Goal: Complete application form

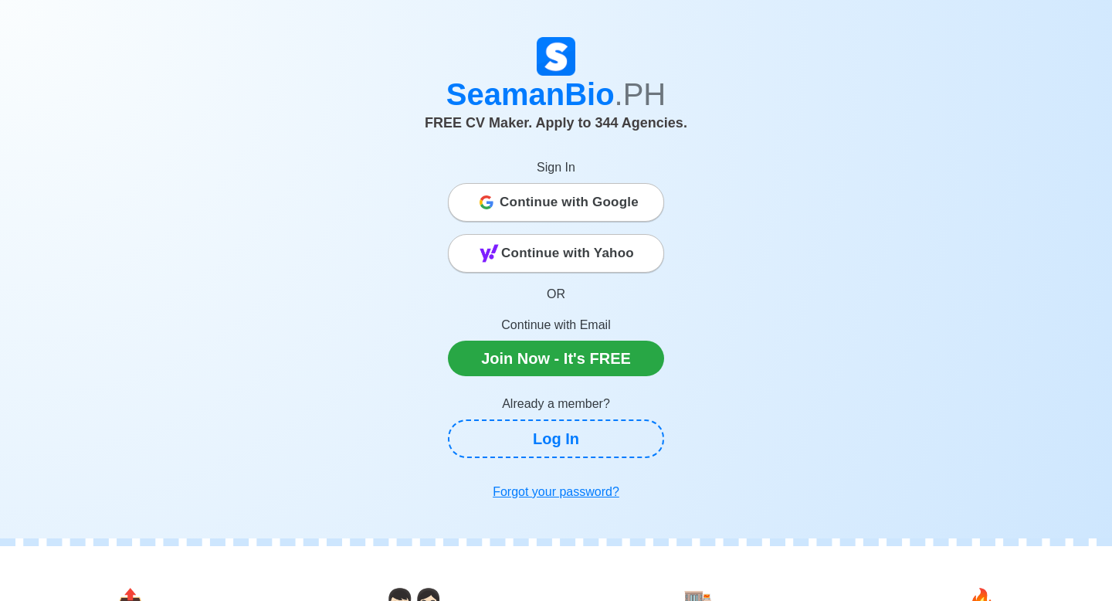
click at [581, 215] on span "Continue with Google" at bounding box center [569, 202] width 139 height 31
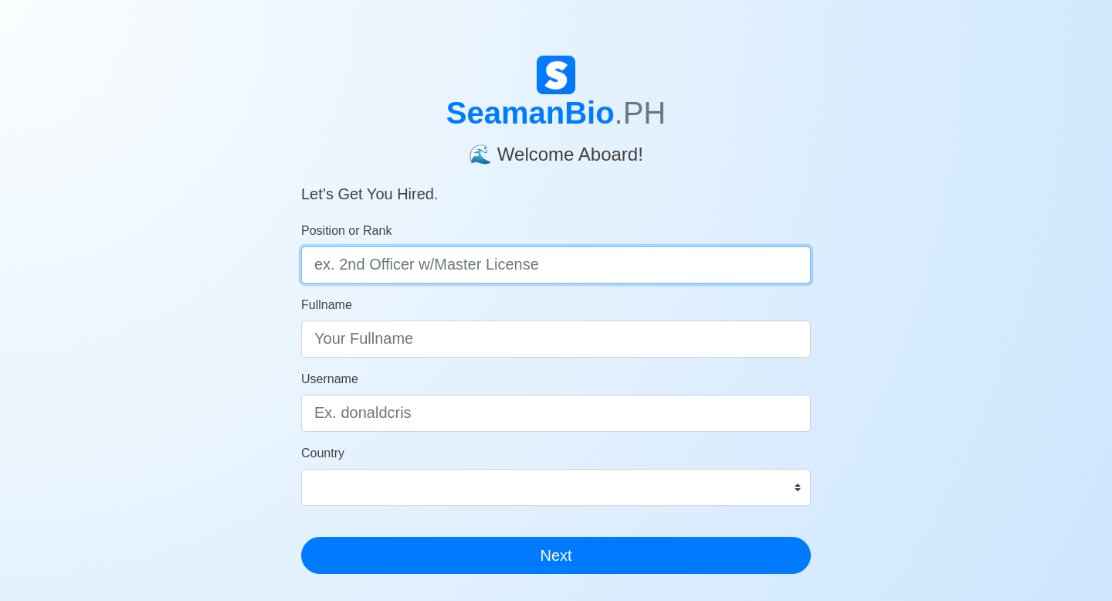
click at [709, 261] on input "Position or Rank" at bounding box center [556, 264] width 510 height 37
type input "wiper"
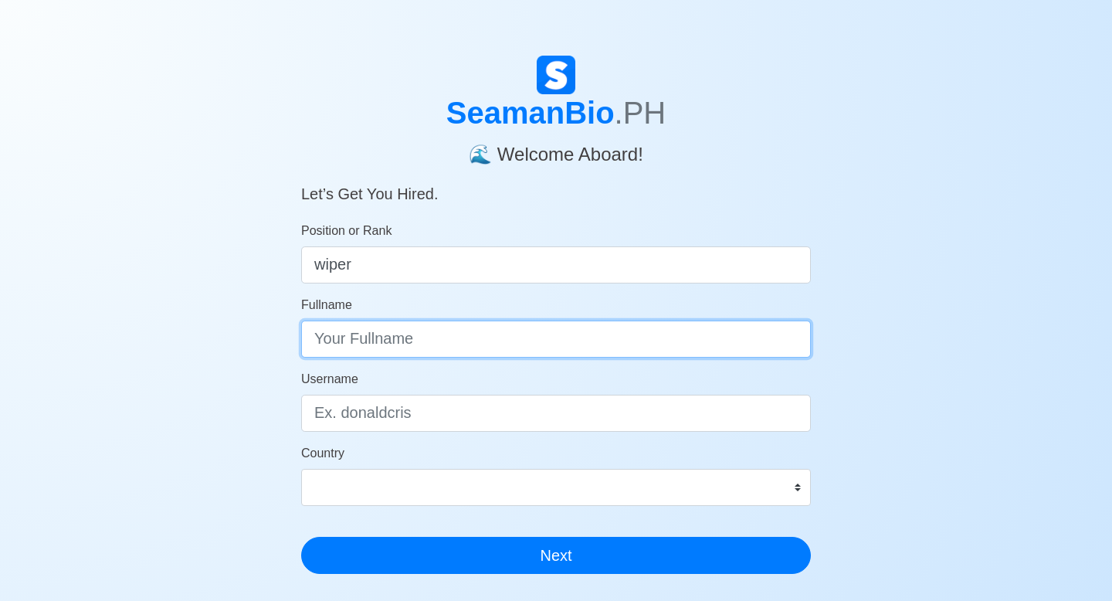
click at [542, 344] on input "Fullname" at bounding box center [556, 338] width 510 height 37
type input "kenneth o. escalante"
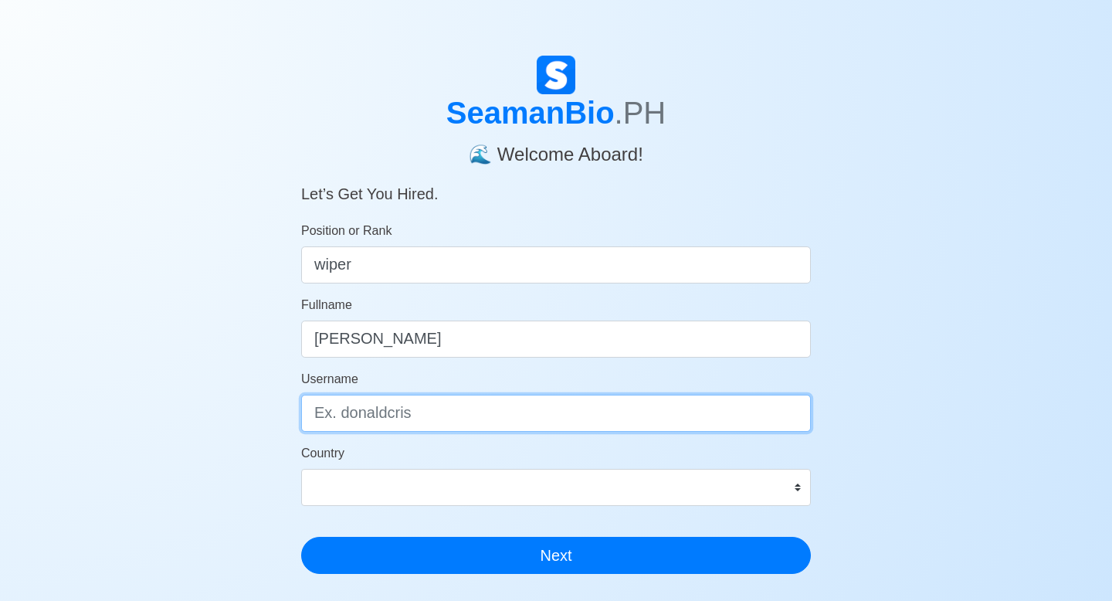
click at [476, 425] on input "Username" at bounding box center [556, 413] width 510 height 37
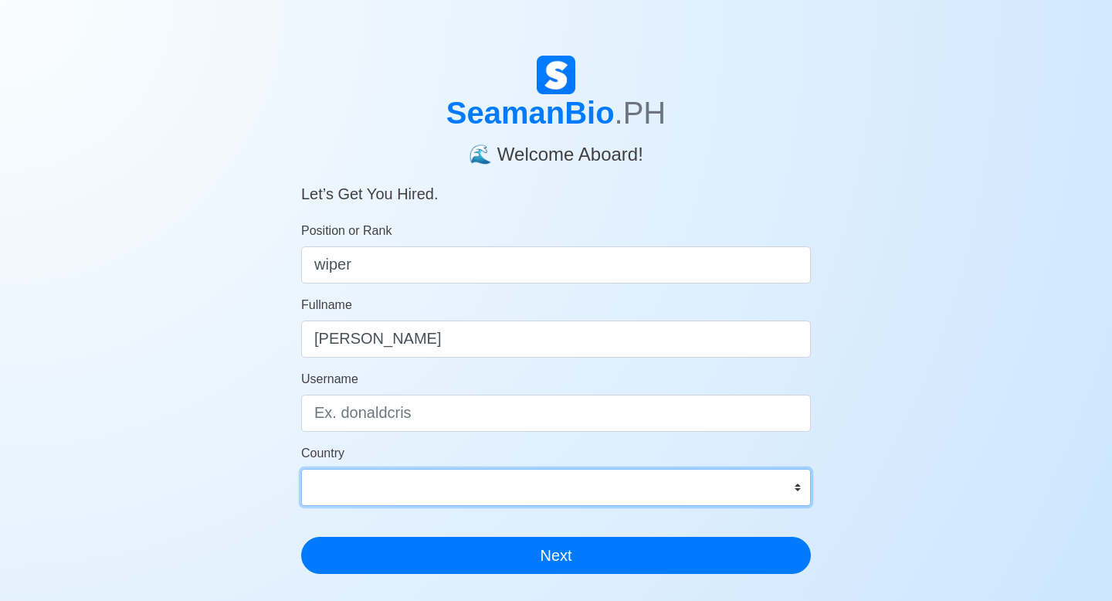
click at [757, 493] on select "Afghanistan Åland Islands Albania Algeria American Samoa Andorra Angola Anguill…" at bounding box center [556, 487] width 510 height 37
select select "PH"
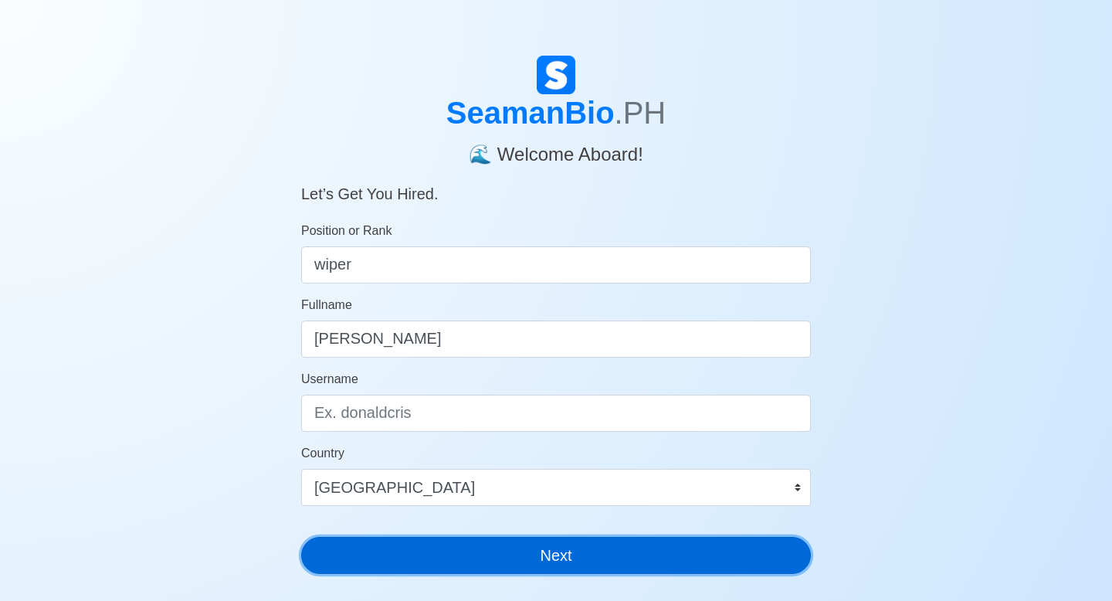
click at [432, 553] on button "Next" at bounding box center [556, 555] width 510 height 37
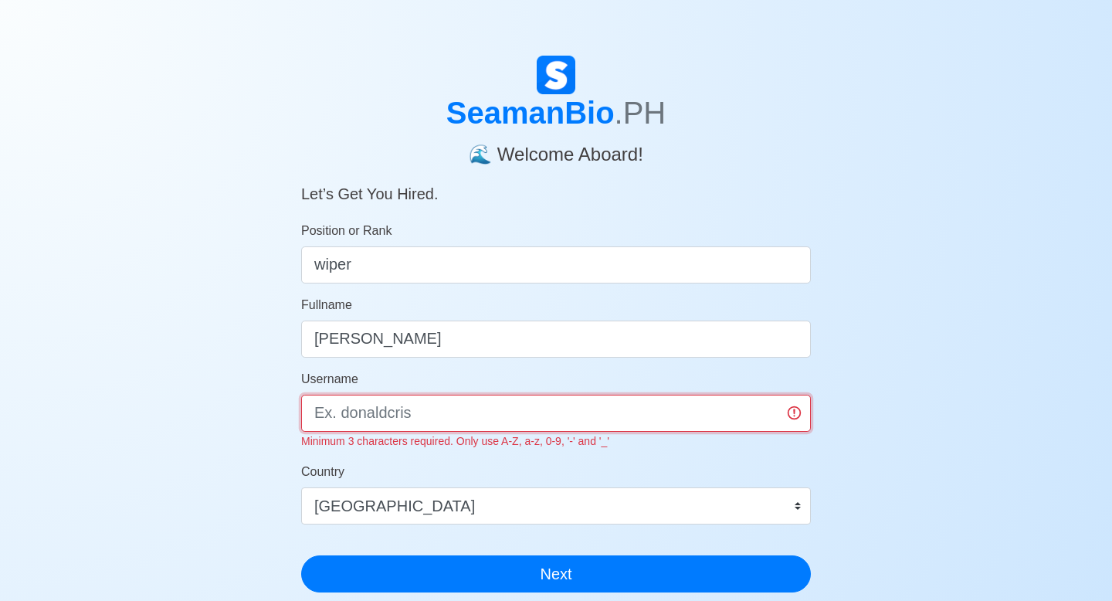
click at [463, 423] on input "Username" at bounding box center [556, 413] width 510 height 37
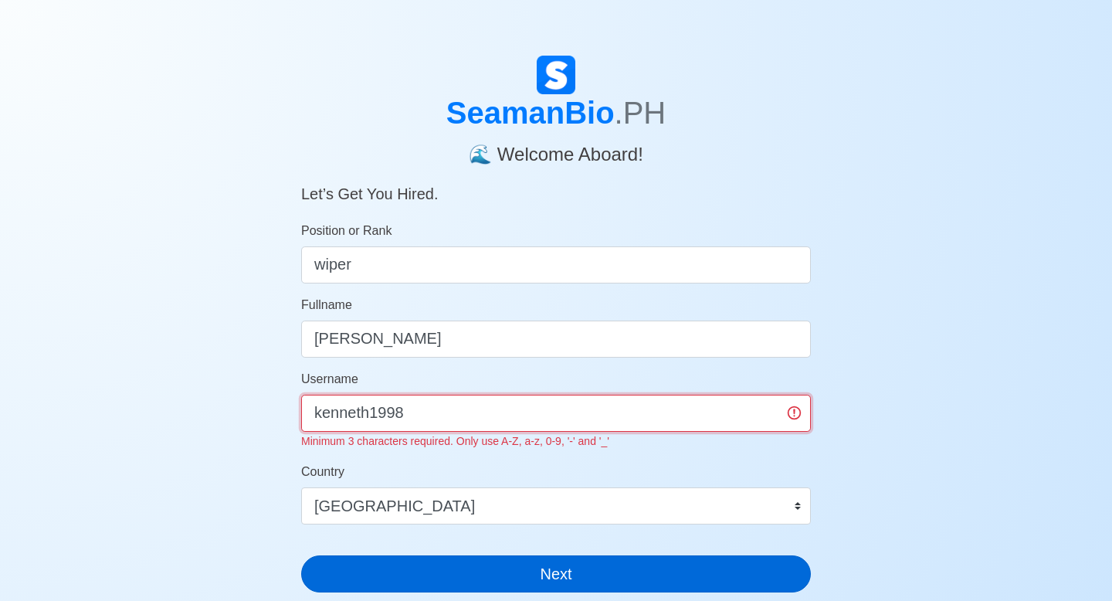
type input "kenneth1998"
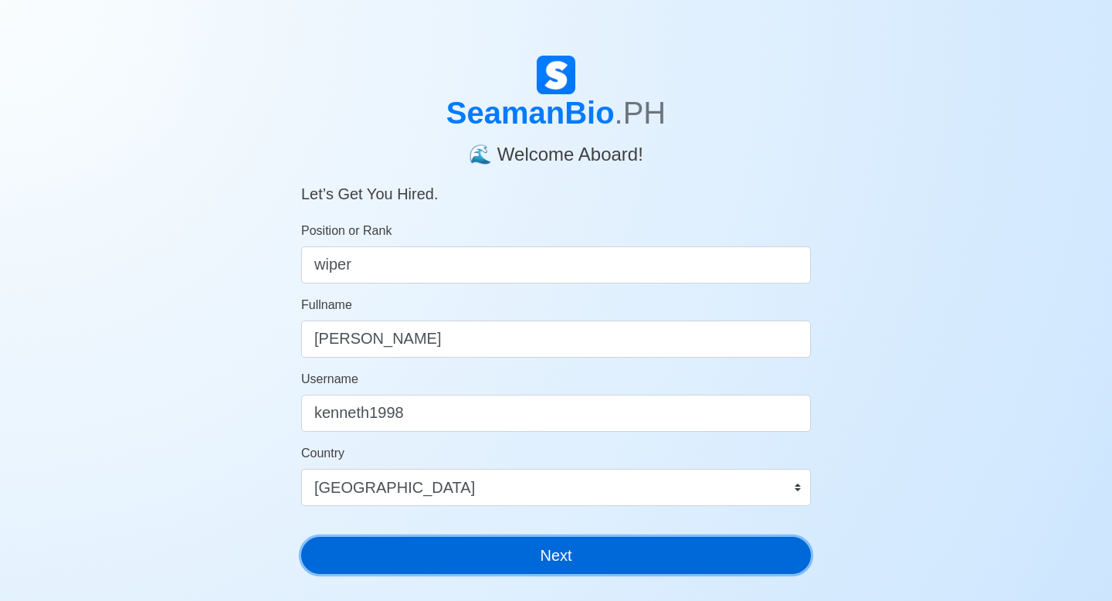
click at [493, 557] on button "Next" at bounding box center [556, 555] width 510 height 37
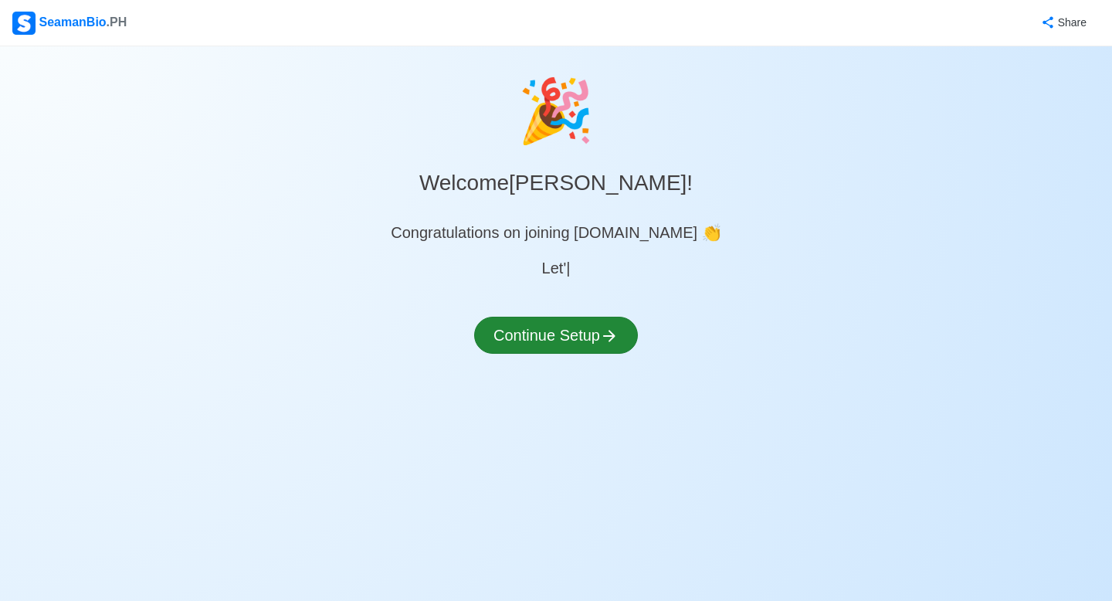
click at [619, 303] on div "🎉 Welcome kenneth o. escalante ! Congratulations on joining SeamanBio.PH 👏 Let'…" at bounding box center [556, 228] width 1112 height 326
click at [582, 327] on button "Continue Setup" at bounding box center [556, 335] width 164 height 37
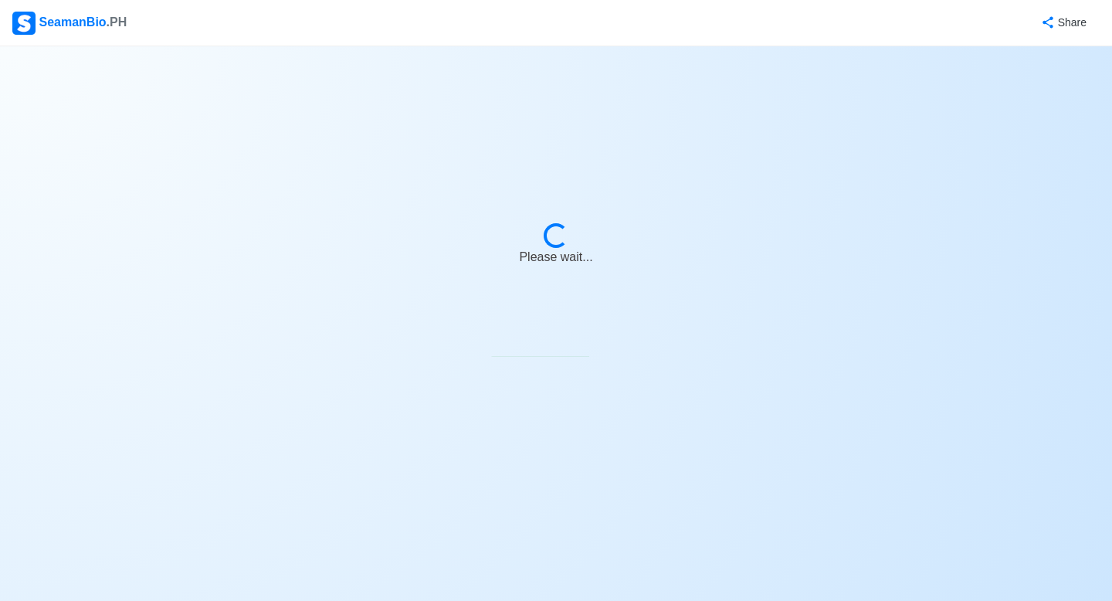
select select "Visible for Hiring"
select select "PH"
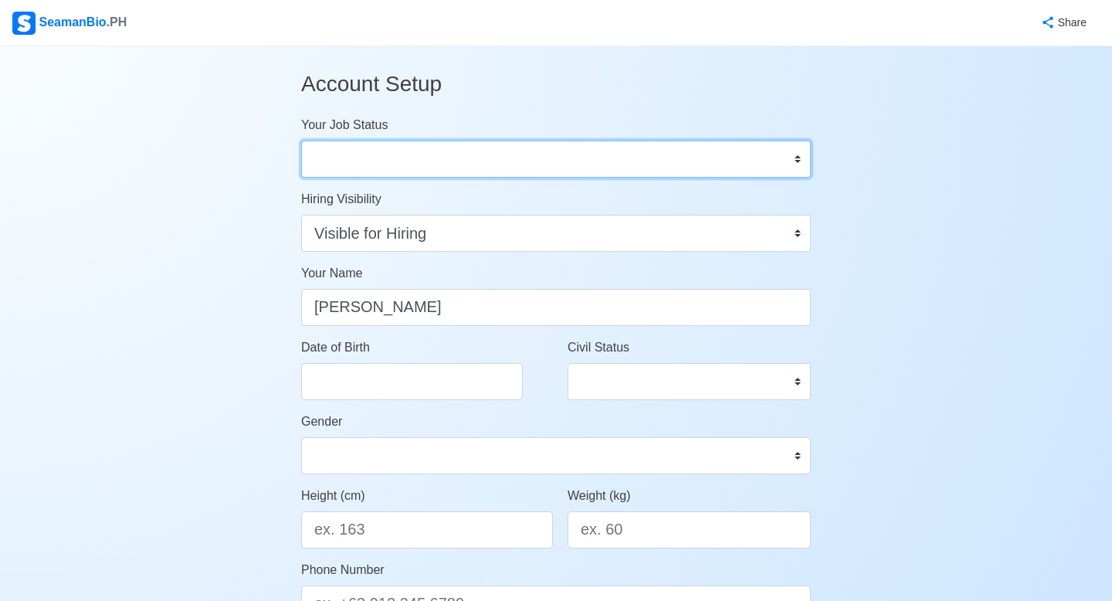
click at [721, 153] on select "Onboard Actively Looking for Job Not Looking for Job" at bounding box center [556, 159] width 510 height 37
select select "Onboard"
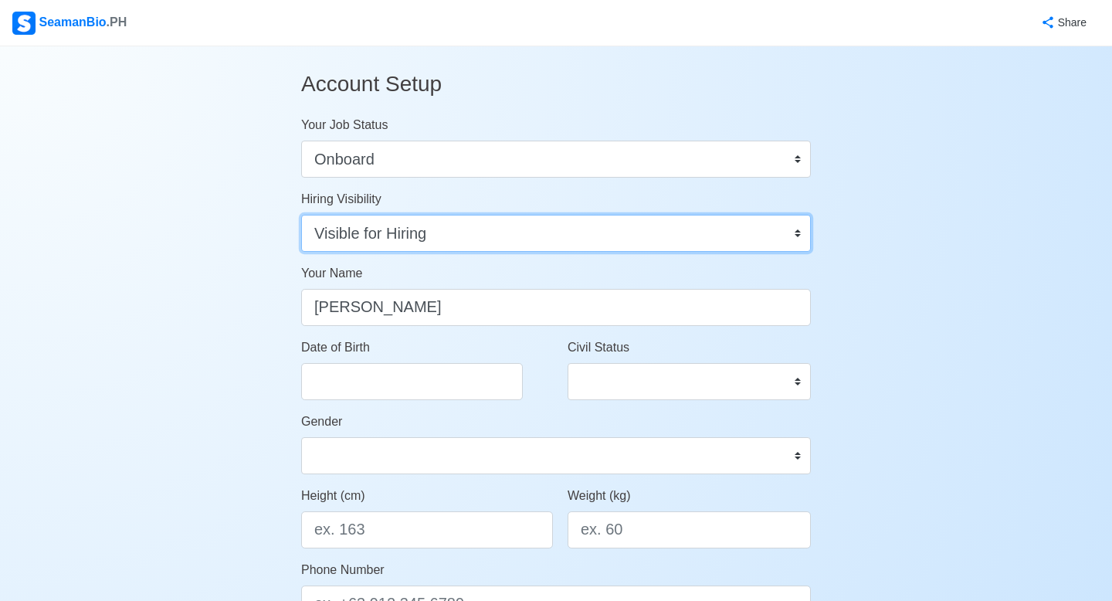
click at [655, 231] on select "Visible for Hiring Not Visible for Hiring" at bounding box center [556, 233] width 510 height 37
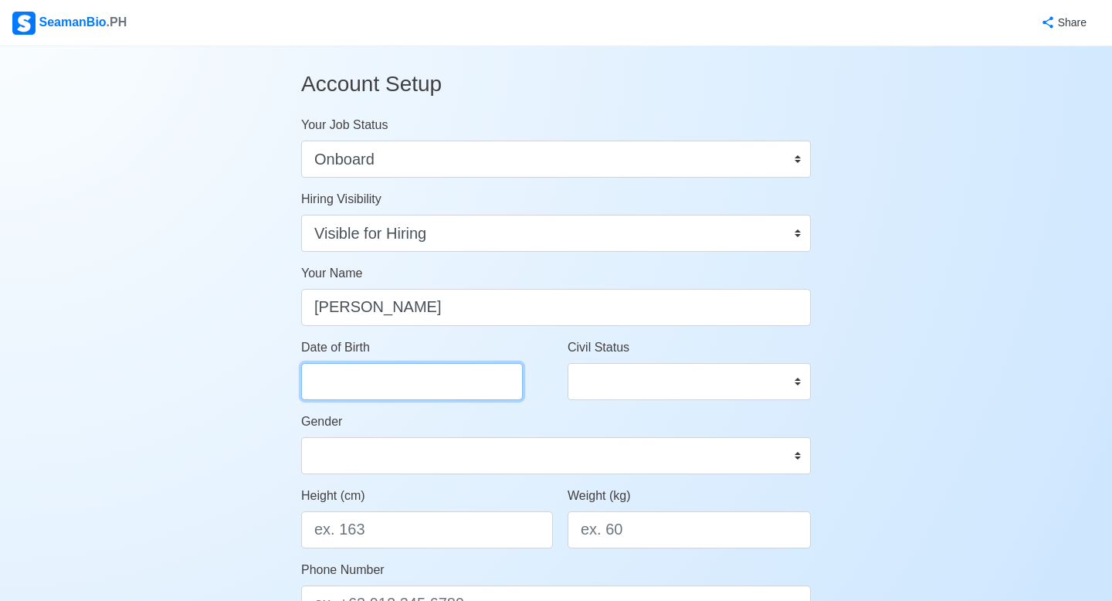
select select "****"
select select "******"
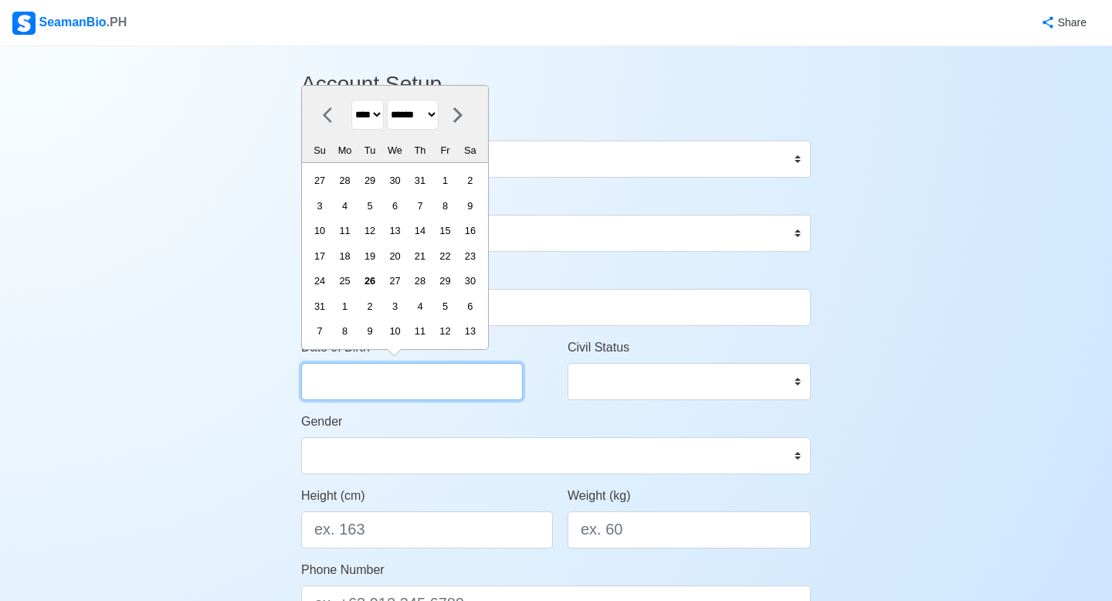
click at [447, 376] on input "Date of Birth" at bounding box center [412, 381] width 222 height 37
click at [378, 120] on select "**** **** **** **** **** **** **** **** **** **** **** **** **** **** **** ****…" at bounding box center [367, 115] width 32 height 30
select select "****"
click at [412, 114] on select "******* ******** ***** ***** *** **** **** ****** ********* ******* ******** **…" at bounding box center [413, 115] width 52 height 30
select select "*****"
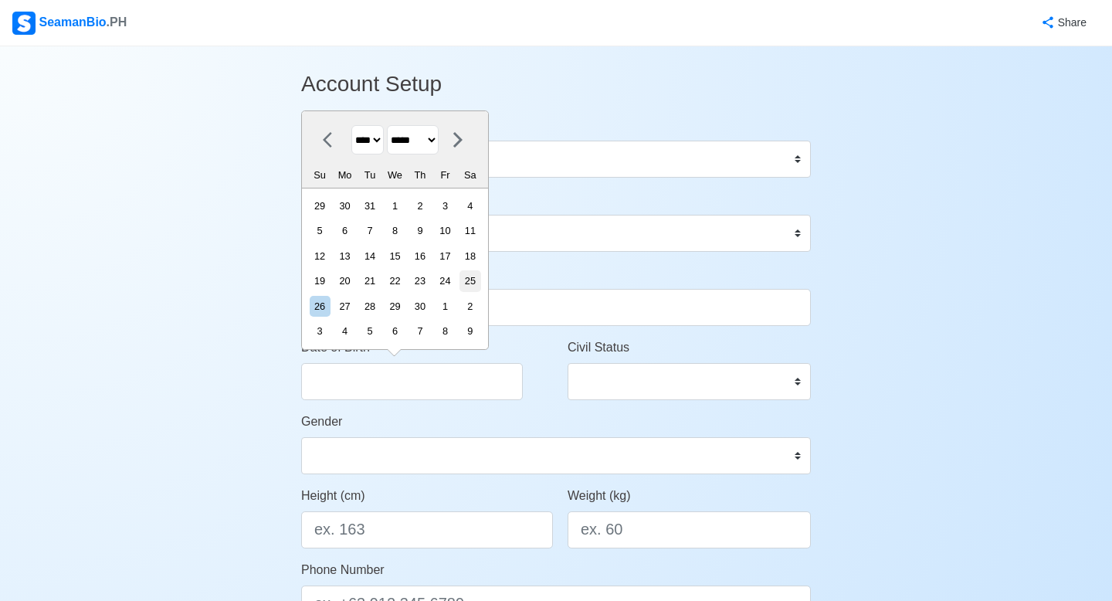
click at [473, 278] on div "25" at bounding box center [469, 280] width 21 height 21
type input "04/25/1998"
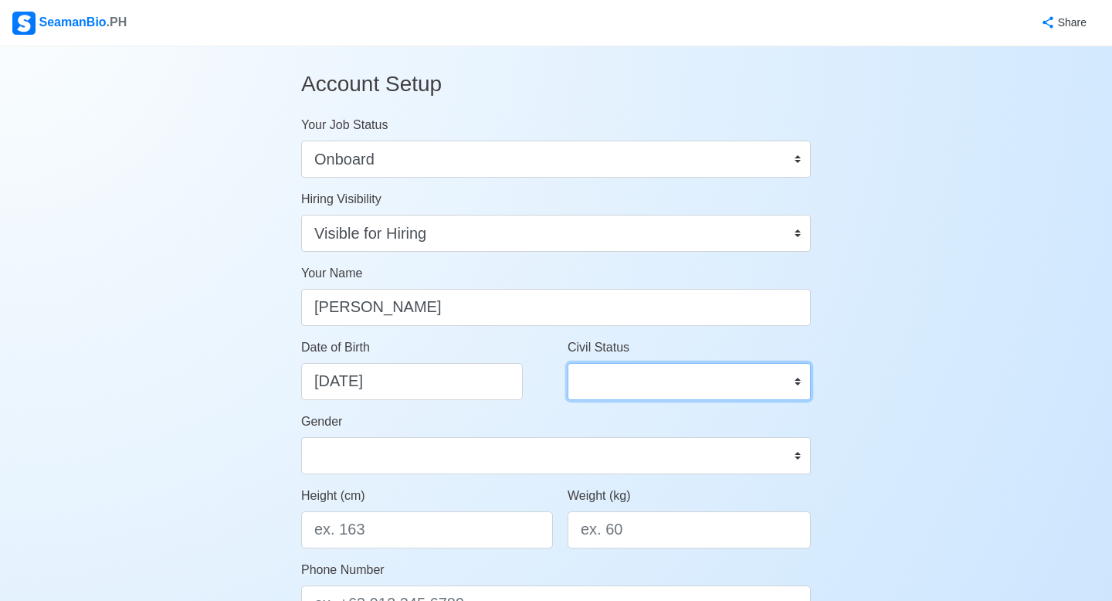
click at [627, 385] on select "Single Married Widowed Separated" at bounding box center [689, 381] width 243 height 37
select select "Married"
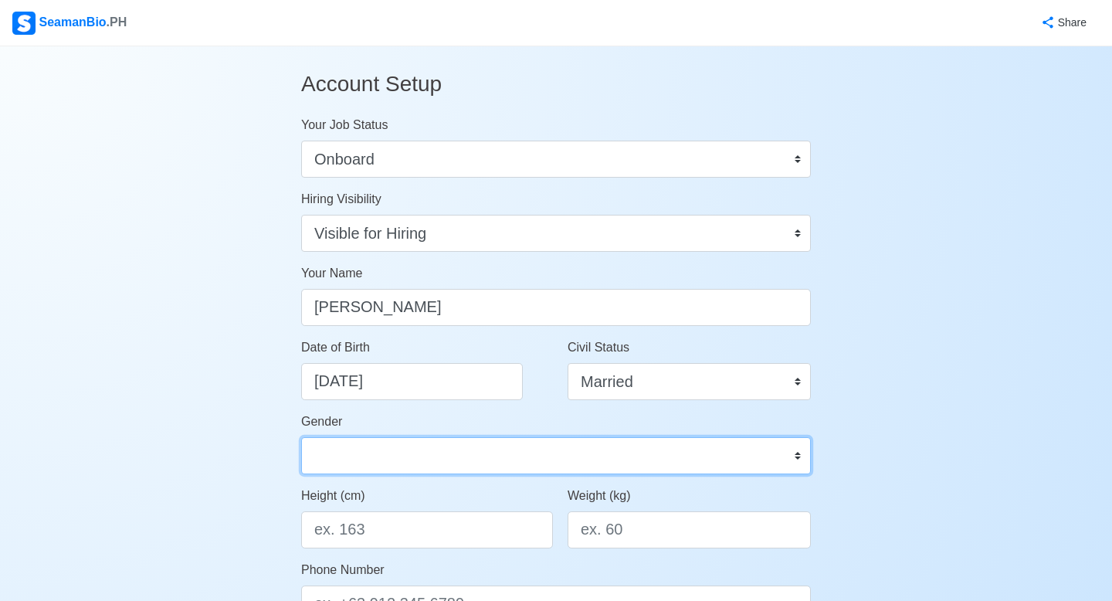
click at [534, 461] on select "Male Female" at bounding box center [556, 455] width 510 height 37
select select "Male"
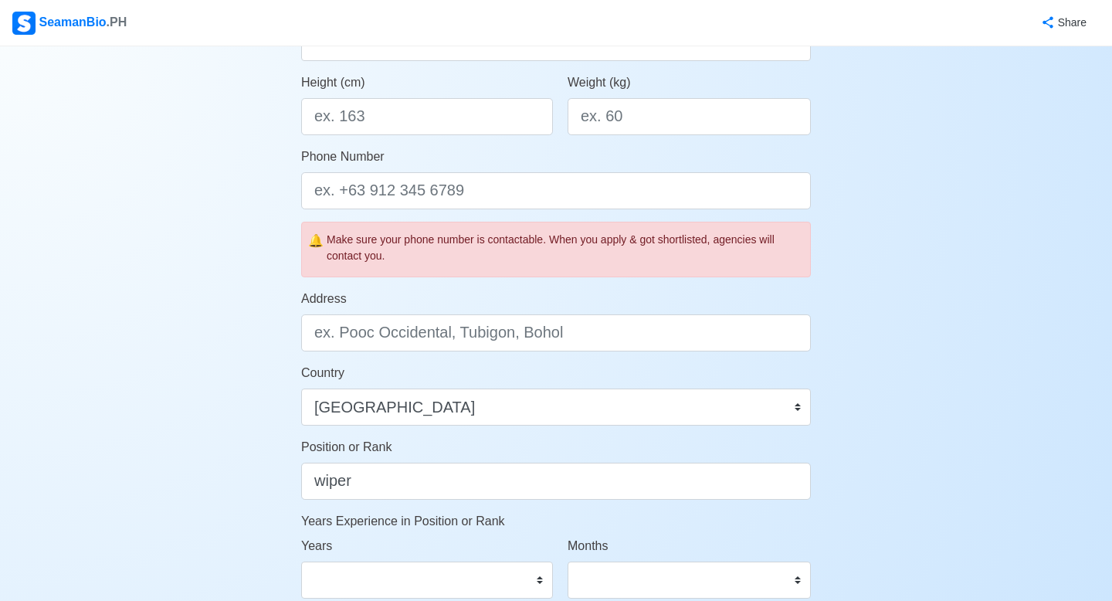
scroll to position [414, 0]
click at [500, 103] on input "Height (cm)" at bounding box center [427, 115] width 252 height 37
type input "162.5"
click at [603, 113] on input "Weight (kg)" at bounding box center [689, 115] width 243 height 37
type input "72"
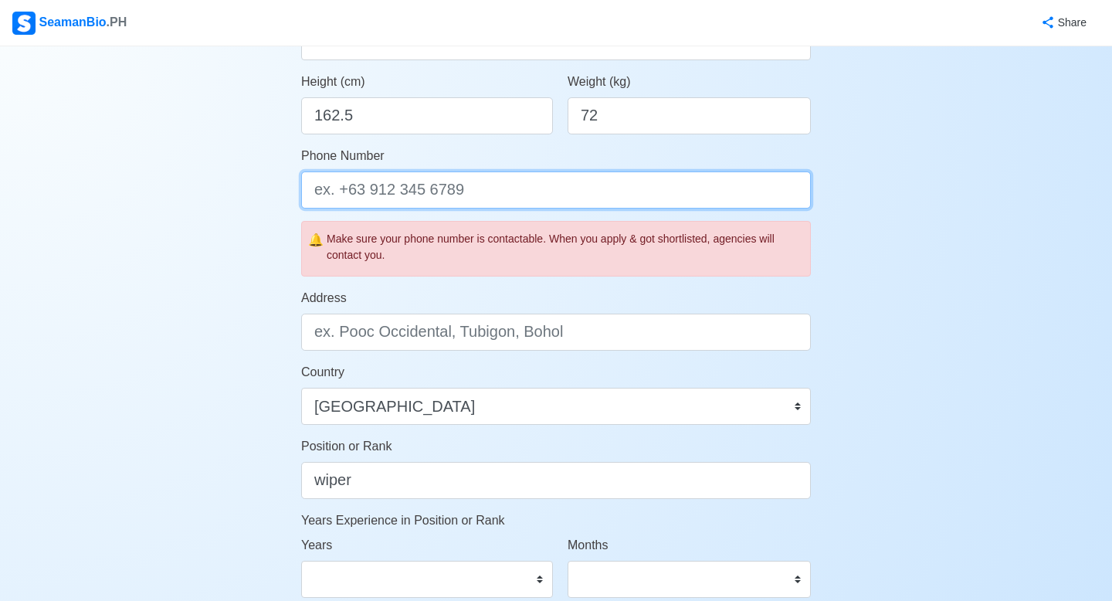
click at [443, 183] on input "Phone Number" at bounding box center [556, 189] width 510 height 37
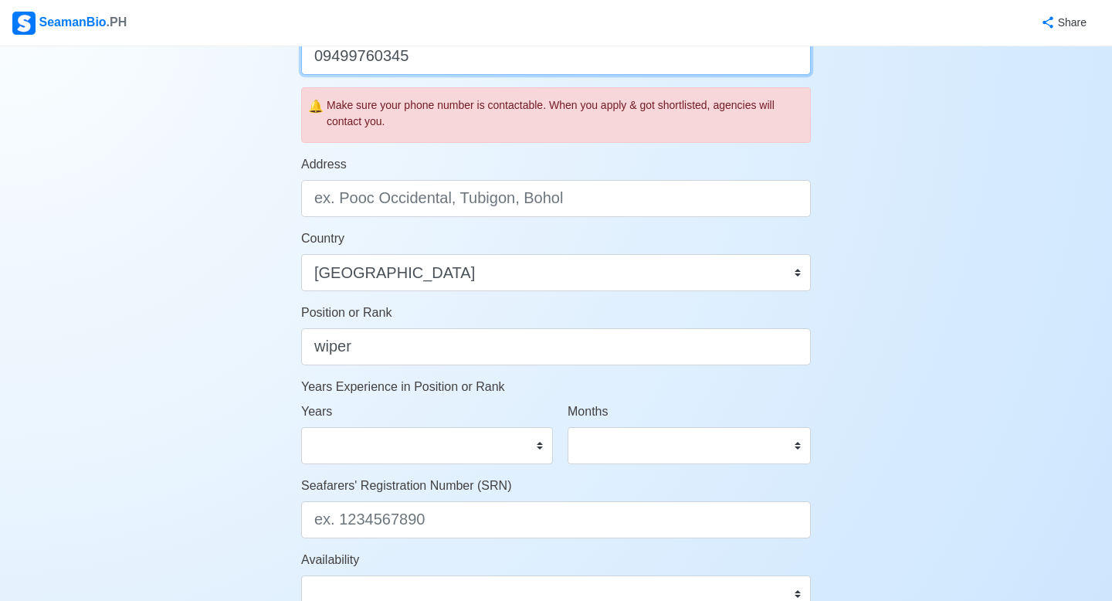
scroll to position [549, 0]
type input "09499760345"
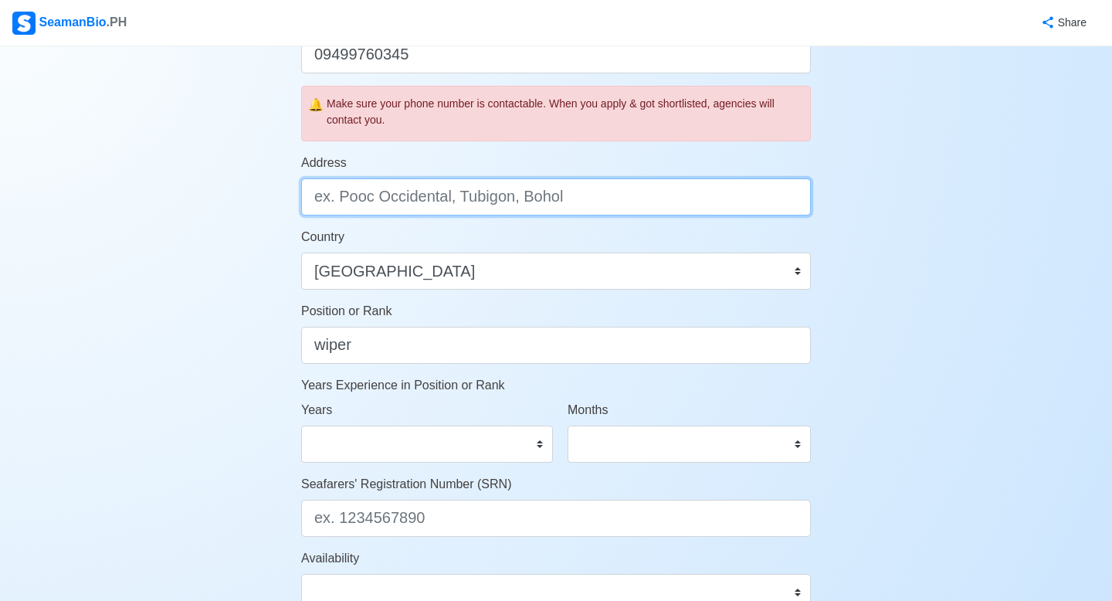
click at [432, 208] on input "Address" at bounding box center [556, 196] width 510 height 37
type input "purrok narra sambag tuyan city of naga cebu 6037"
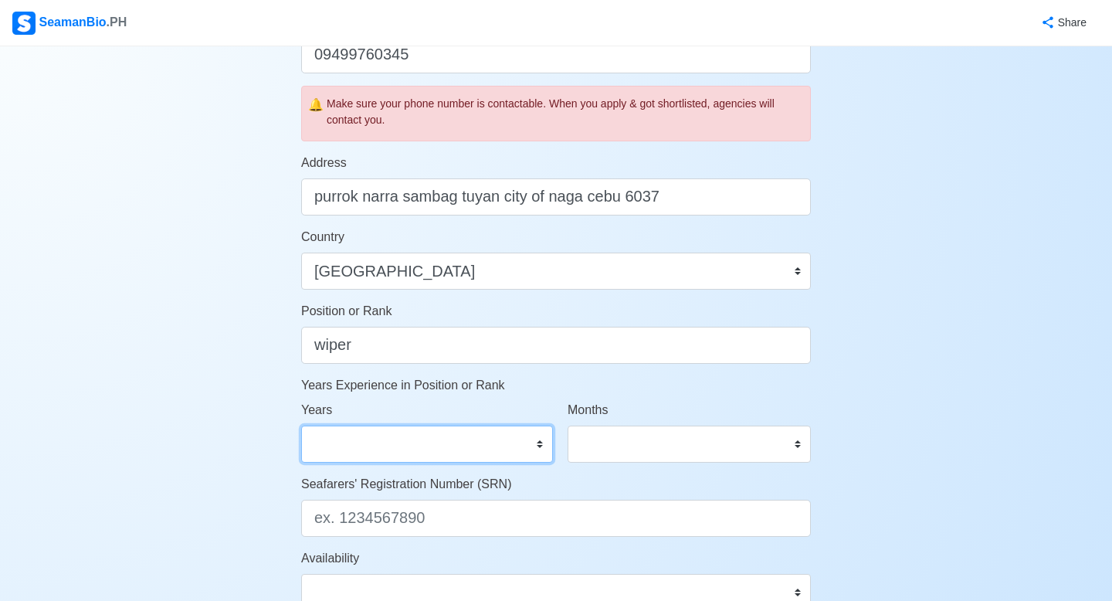
click at [492, 441] on select "0 1 2 3 4 5 6 7 8 9 10 11 12 13 14 15 16 17 18 19 20 21 22 23 24 25 26 27 28 29…" at bounding box center [427, 443] width 252 height 37
select select "0"
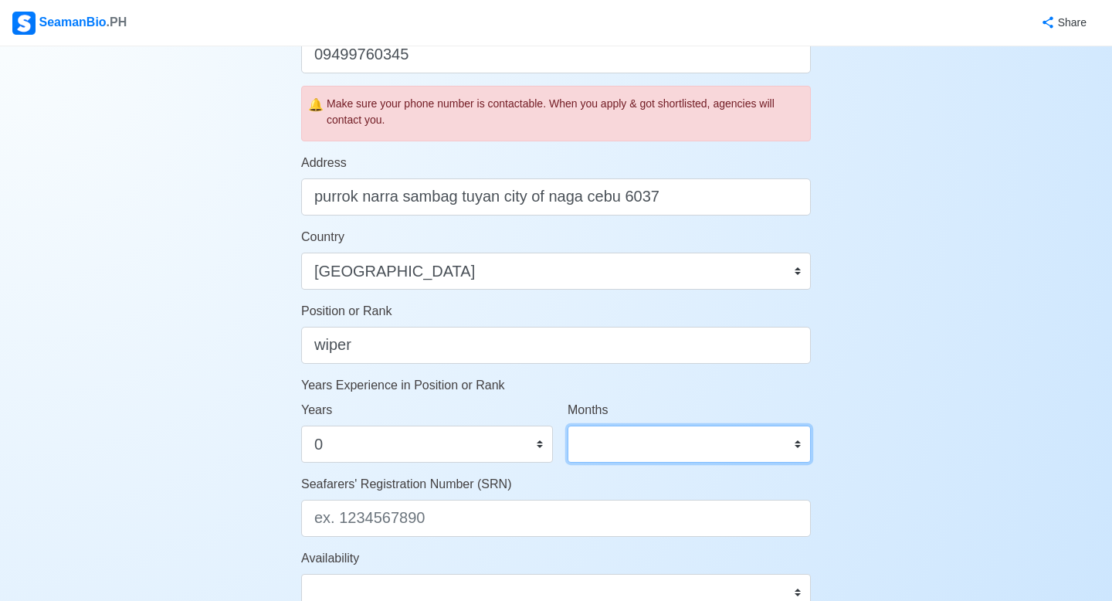
click at [753, 442] on select "0 1 2 3 4 5 6 7 8 9 10 11" at bounding box center [689, 443] width 243 height 37
select select "9"
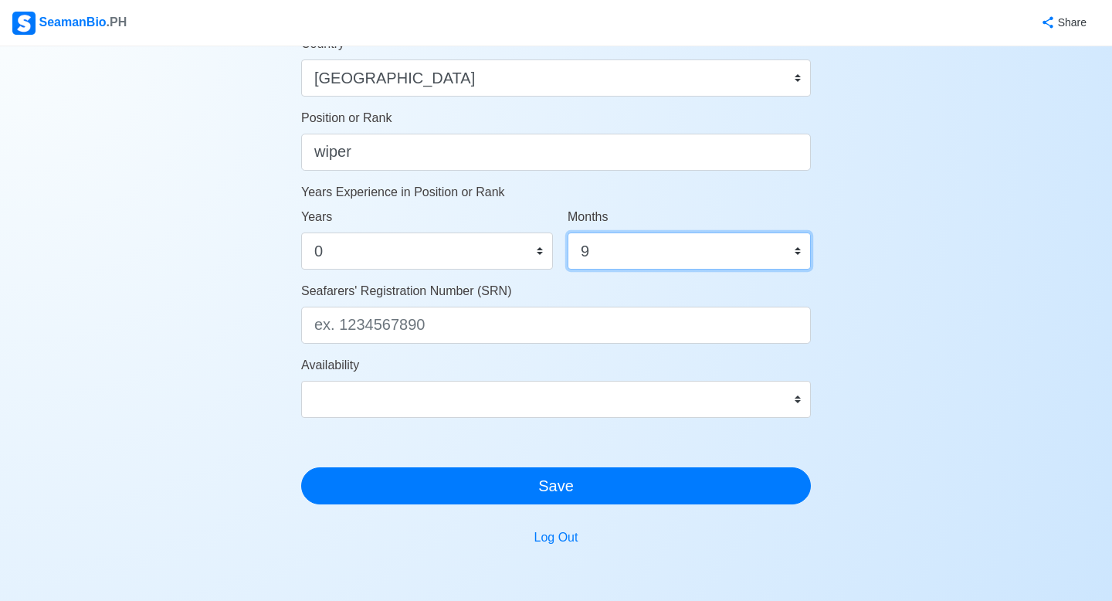
scroll to position [746, 0]
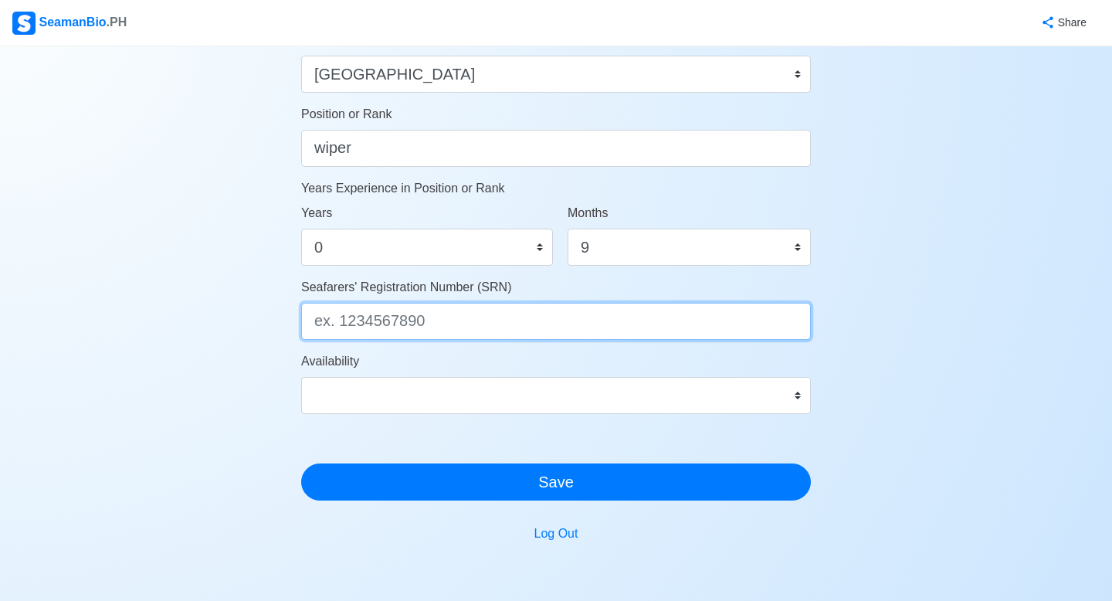
click at [784, 334] on input "Seafarers' Registration Number (SRN)" at bounding box center [556, 321] width 510 height 37
click at [742, 313] on input "Seafarers' Registration Number (SRN)" at bounding box center [556, 321] width 510 height 37
type input "9804250029"
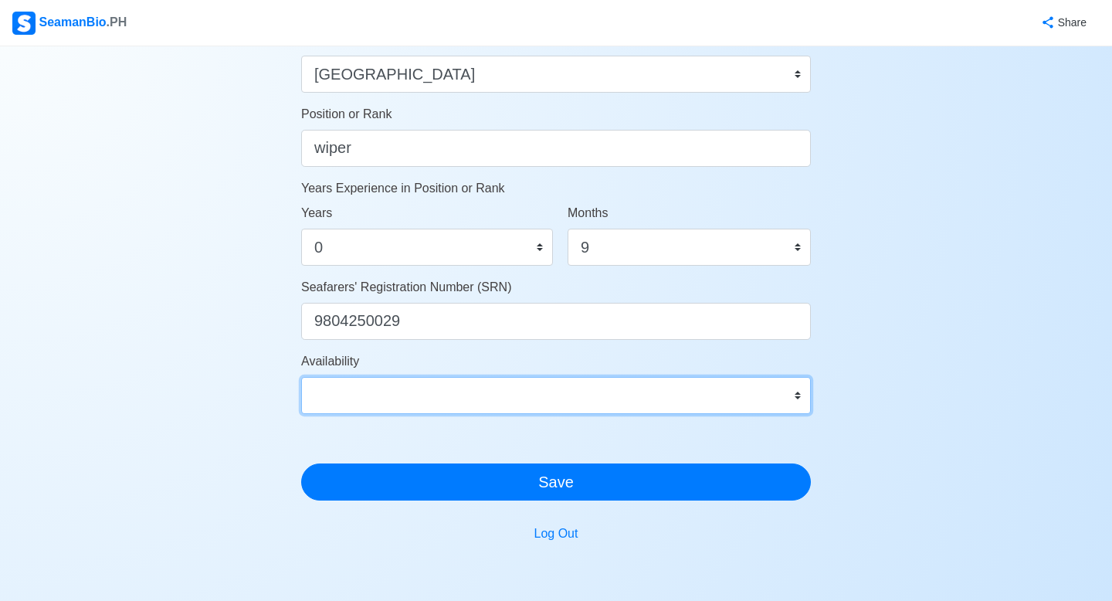
click at [773, 400] on select "Immediate Sep 2025 Oct 2025 Nov 2025 Dec 2025 Jan 2026 Feb 2026 Mar 2026 Apr 20…" at bounding box center [556, 395] width 510 height 37
select select "1756656000000"
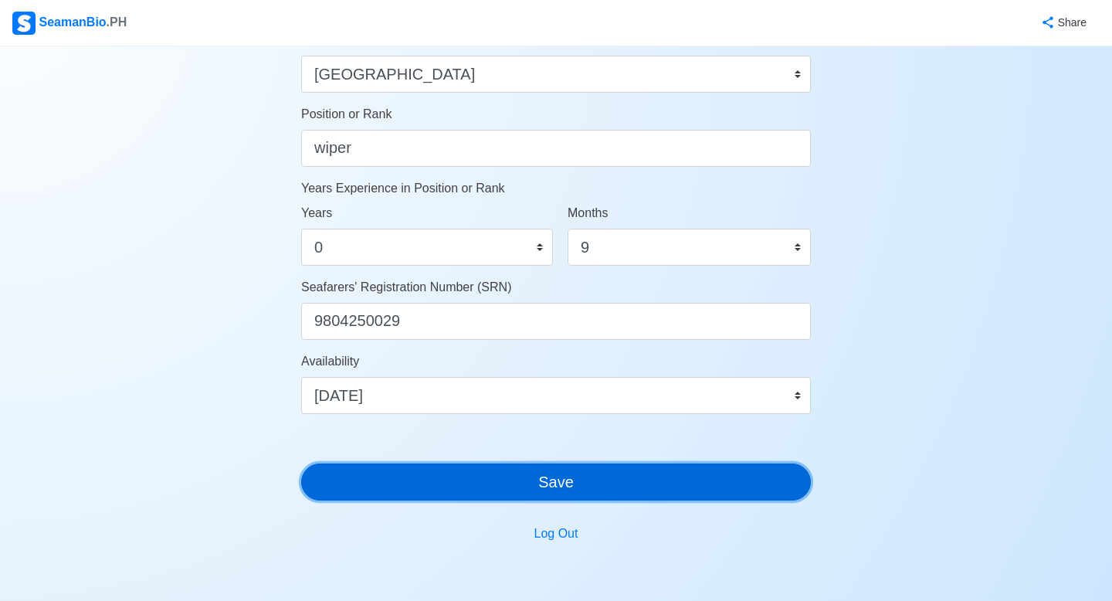
click at [697, 485] on button "Save" at bounding box center [556, 481] width 510 height 37
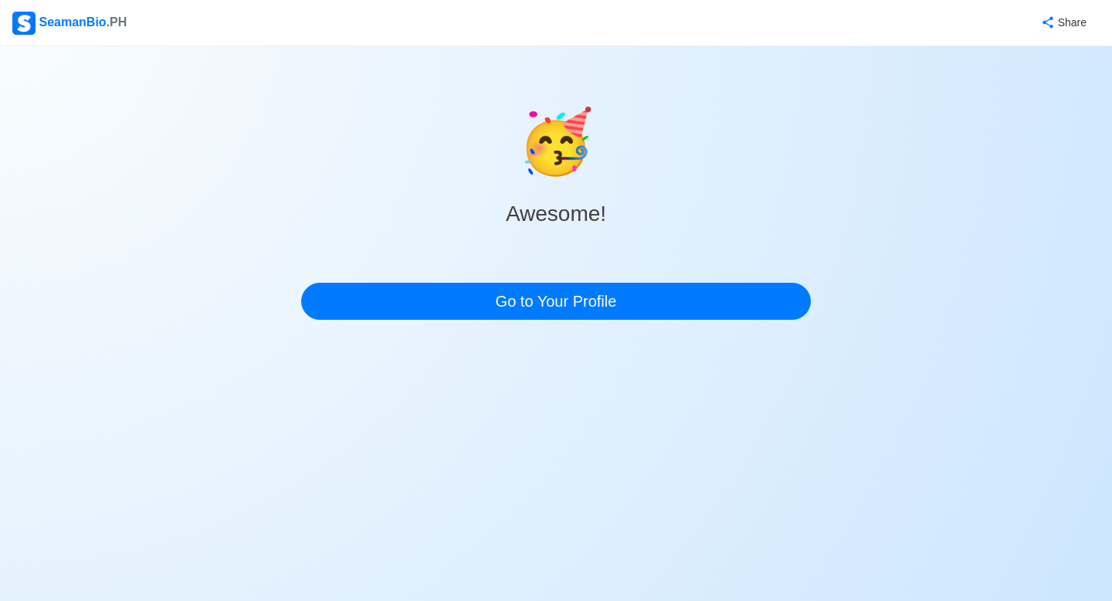
scroll to position [0, 0]
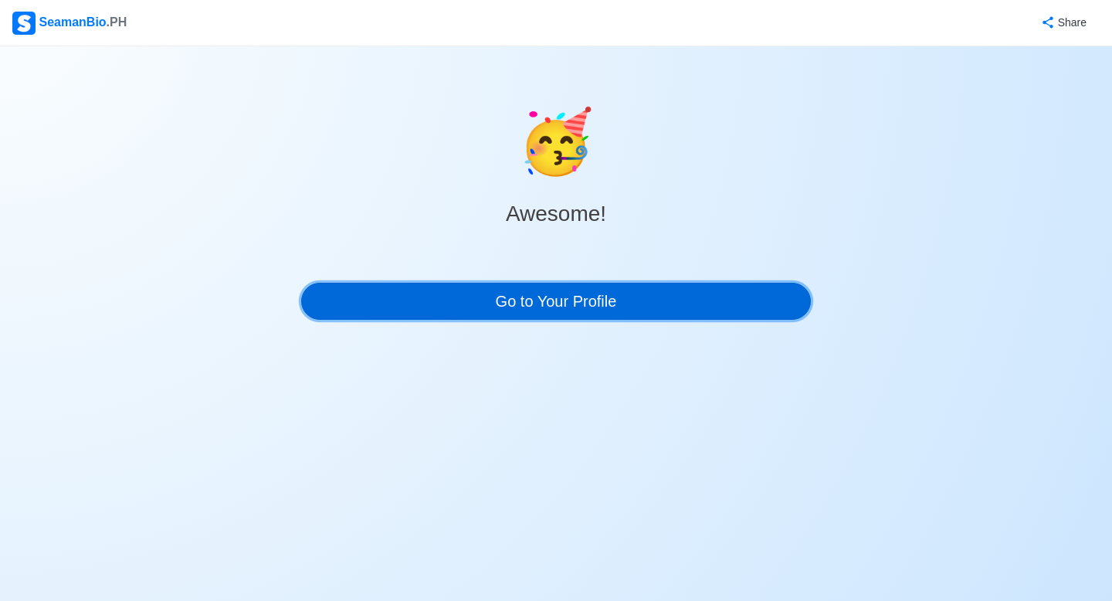
click at [706, 296] on link "Go to Your Profile" at bounding box center [556, 301] width 510 height 37
